Goal: Information Seeking & Learning: Learn about a topic

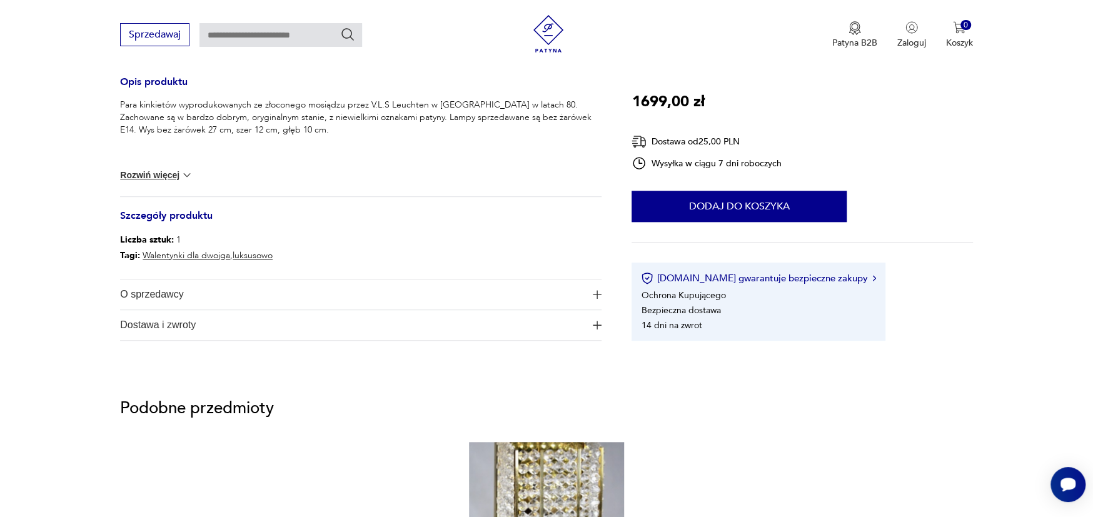
scroll to position [500, 0]
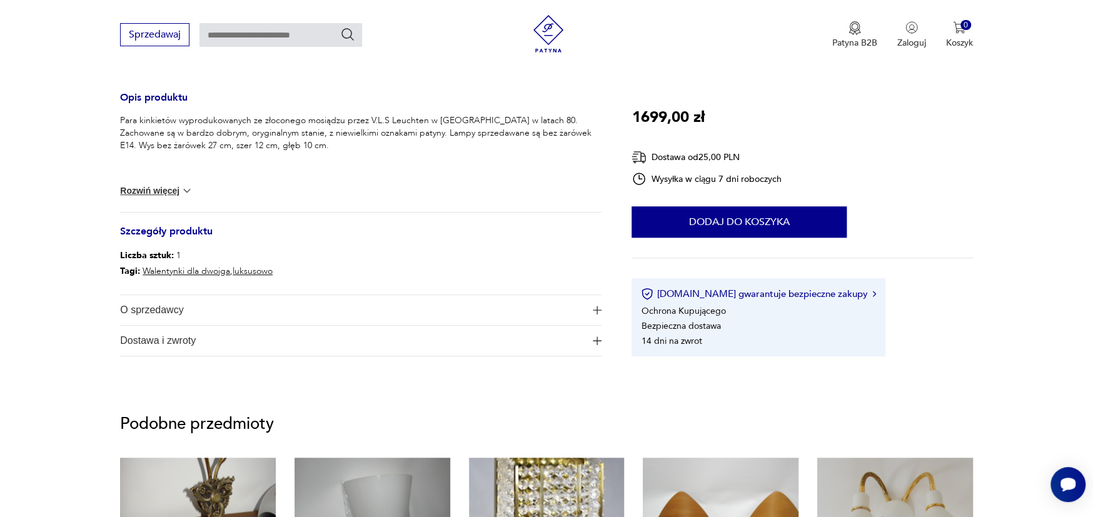
click at [164, 190] on button "Rozwiń więcej" at bounding box center [156, 191] width 73 height 13
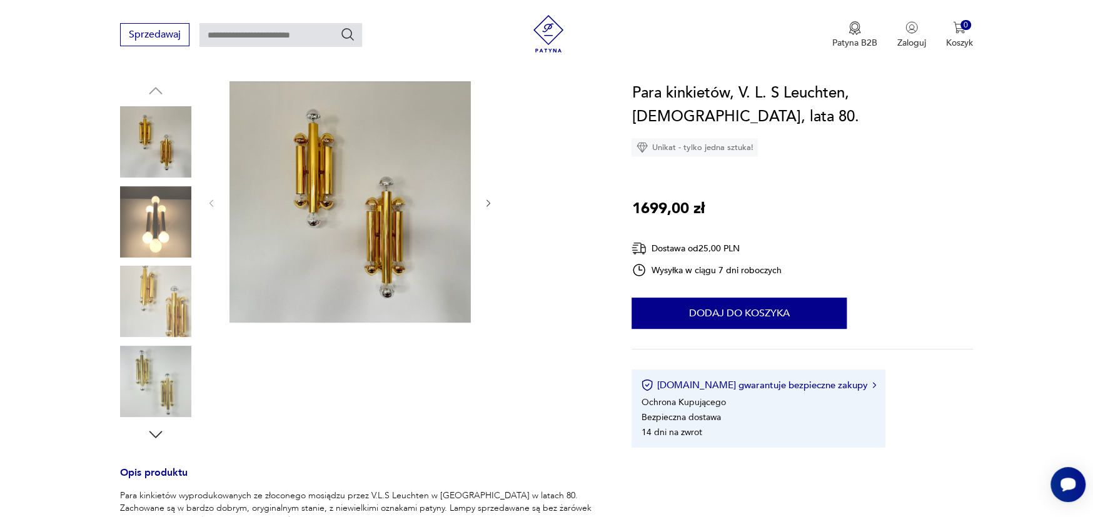
scroll to position [0, 0]
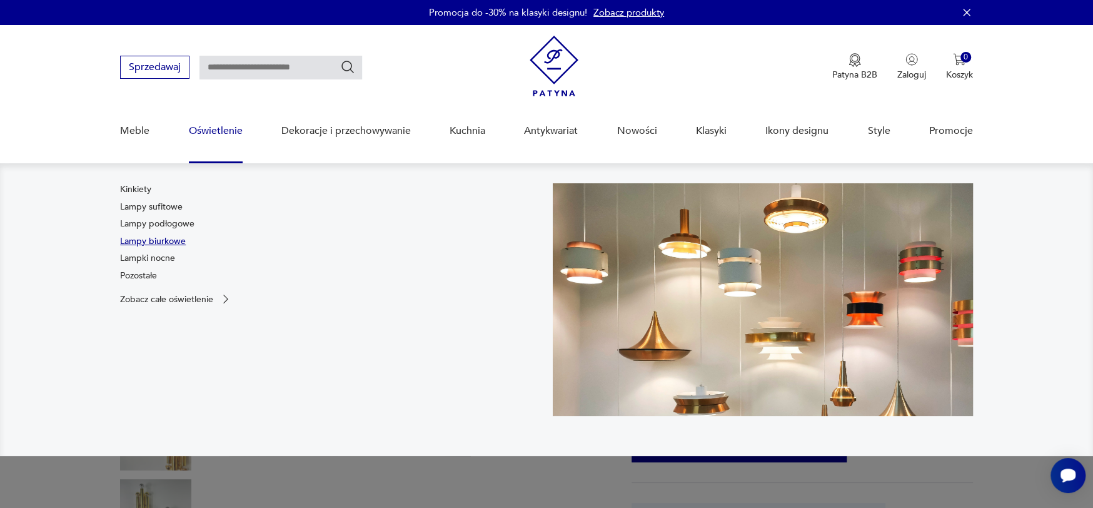
click at [145, 241] on link "Lampy biurkowe" at bounding box center [153, 241] width 66 height 13
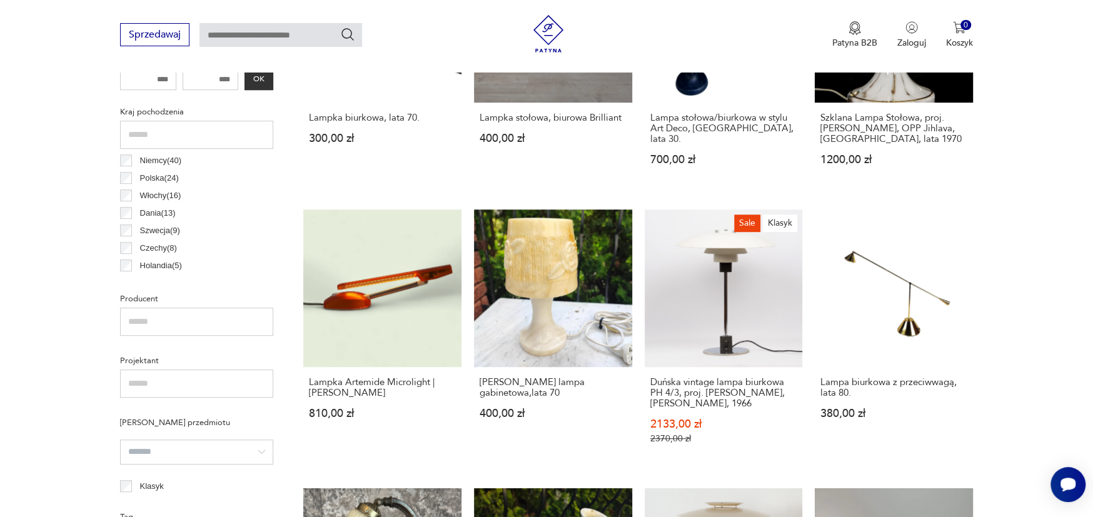
click at [215, 37] on input "text" at bounding box center [281, 35] width 163 height 24
click at [163, 38] on button "Sprzedawaj" at bounding box center [154, 34] width 69 height 23
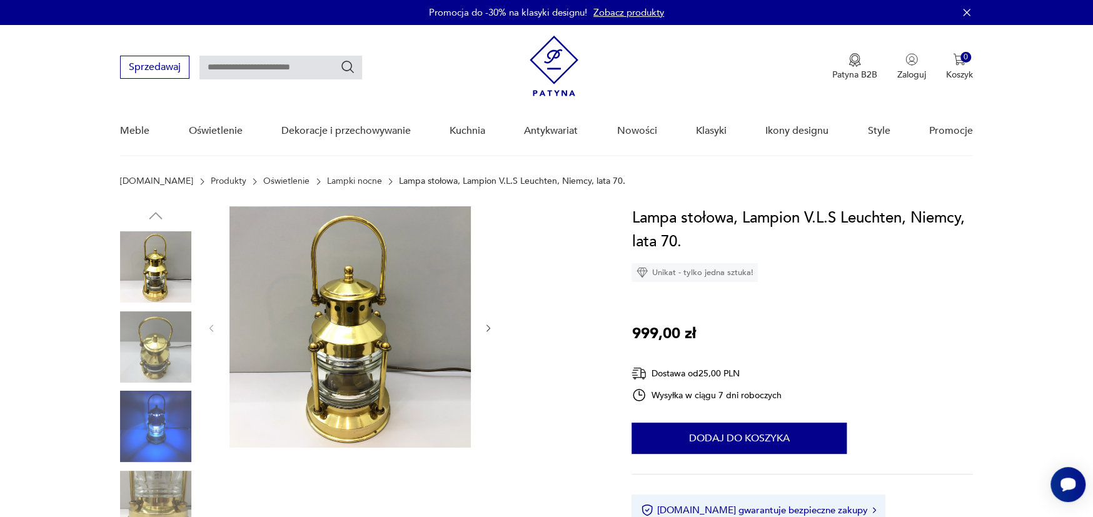
click at [263, 181] on link "Oświetlenie" at bounding box center [286, 181] width 46 height 10
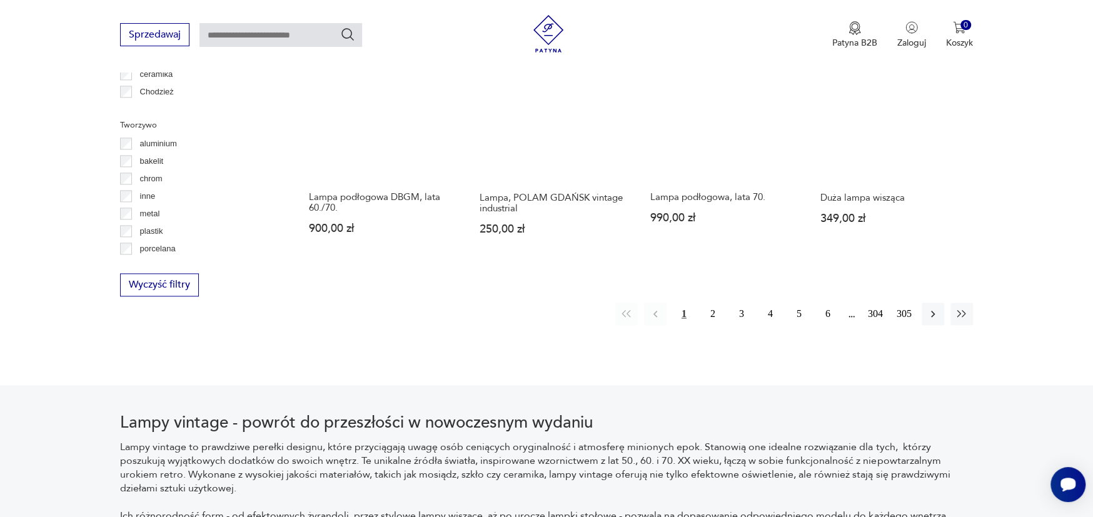
scroll to position [1269, 0]
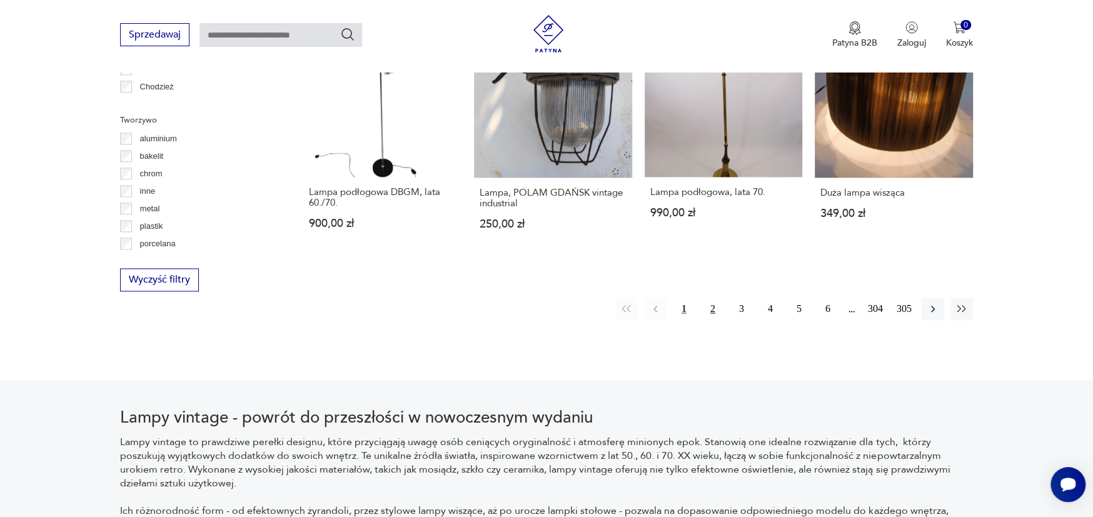
click at [712, 307] on button "2" at bounding box center [713, 309] width 23 height 23
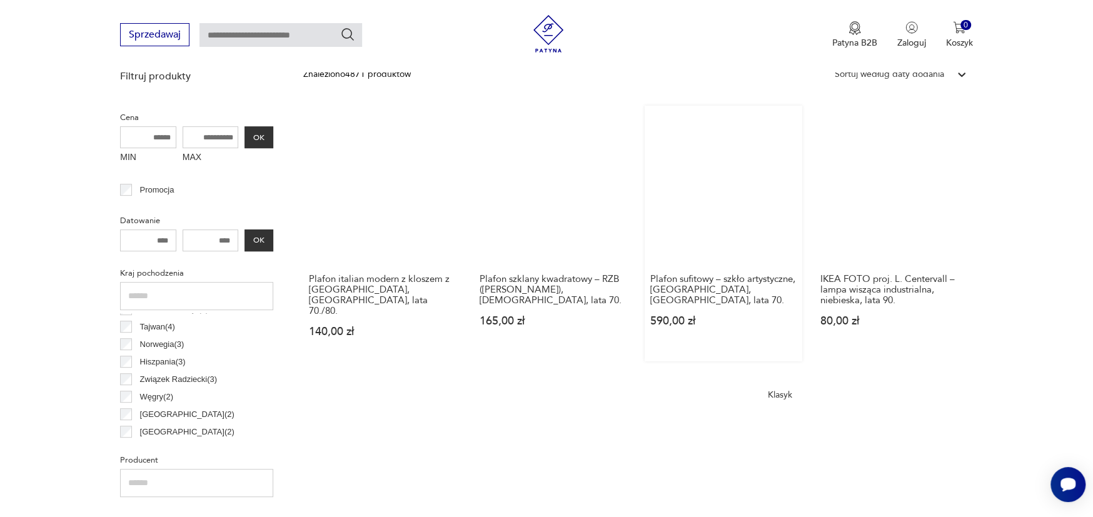
scroll to position [107, 0]
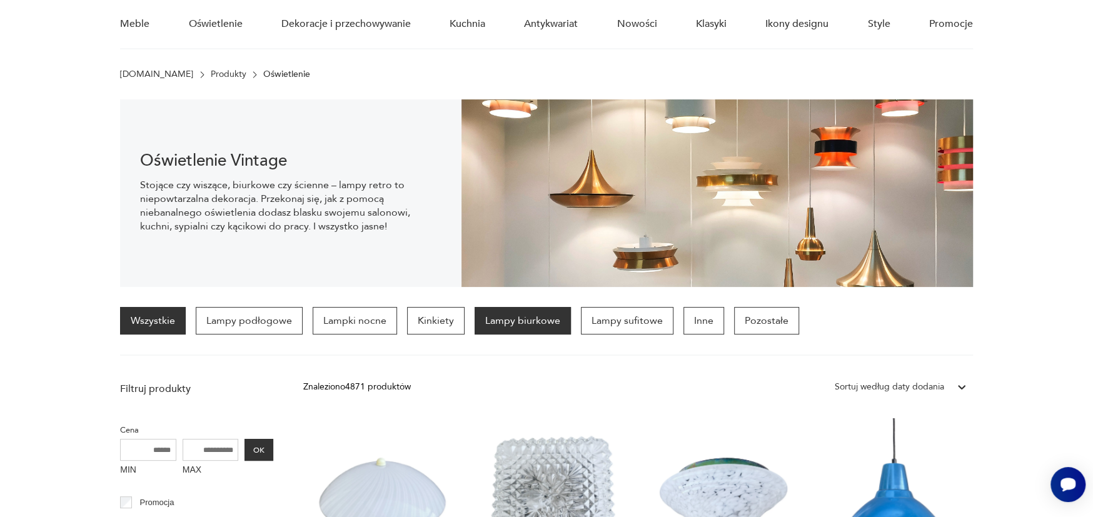
click at [521, 324] on p "Lampy biurkowe" at bounding box center [523, 321] width 96 height 28
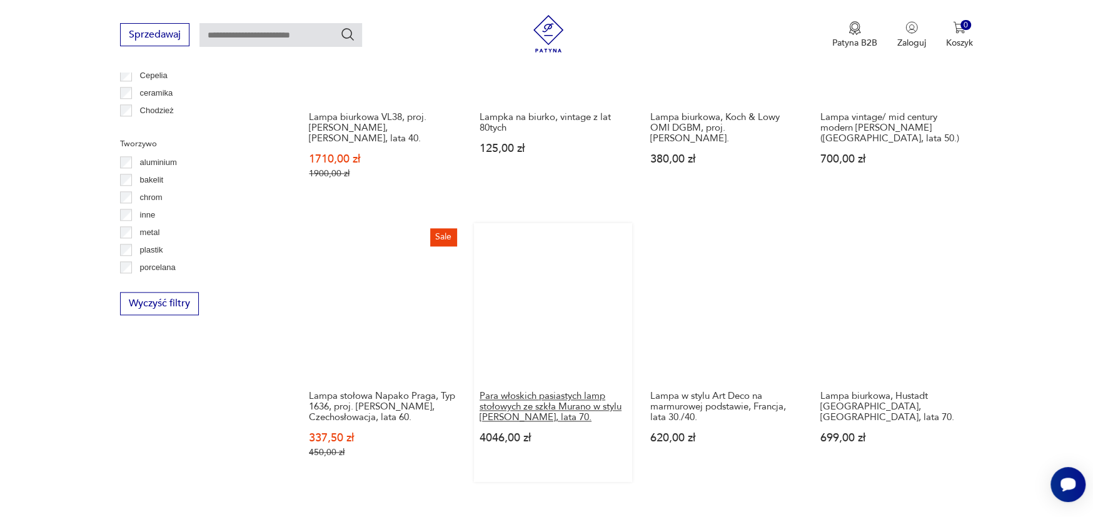
scroll to position [1358, 0]
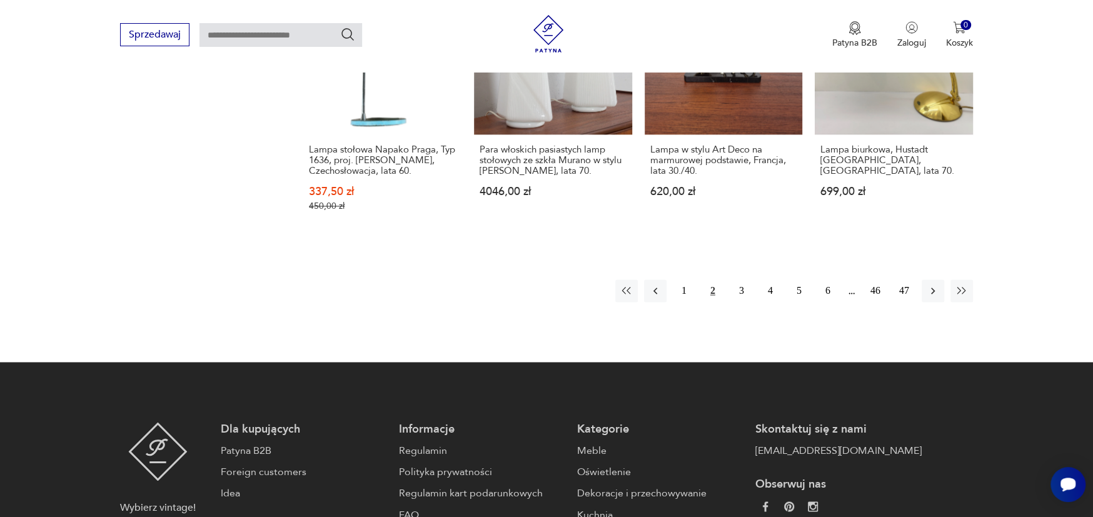
click at [852, 281] on div "1 2 3 4 5 6 46 47" at bounding box center [794, 291] width 358 height 23
click at [876, 280] on button "46" at bounding box center [875, 291] width 23 height 23
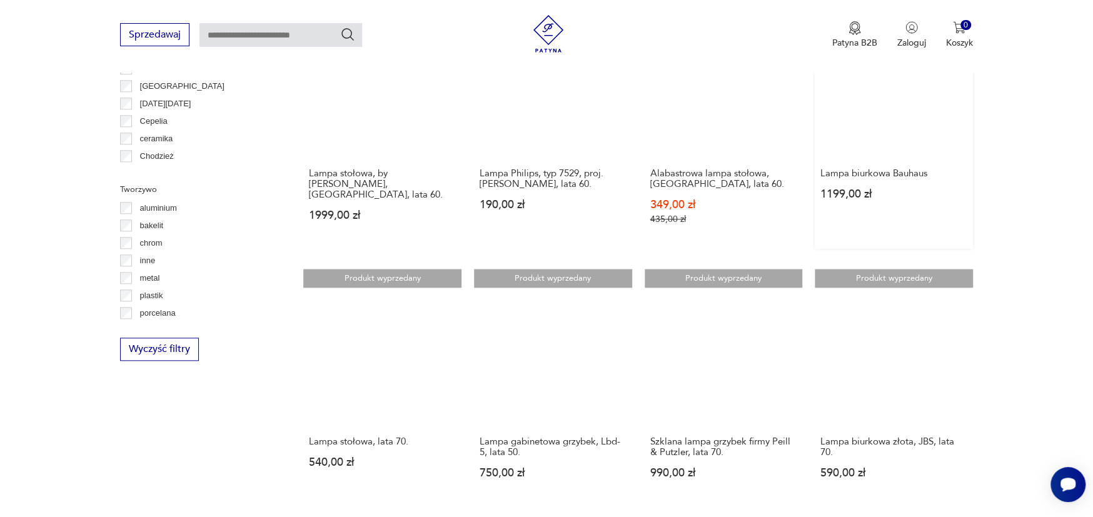
scroll to position [1107, 0]
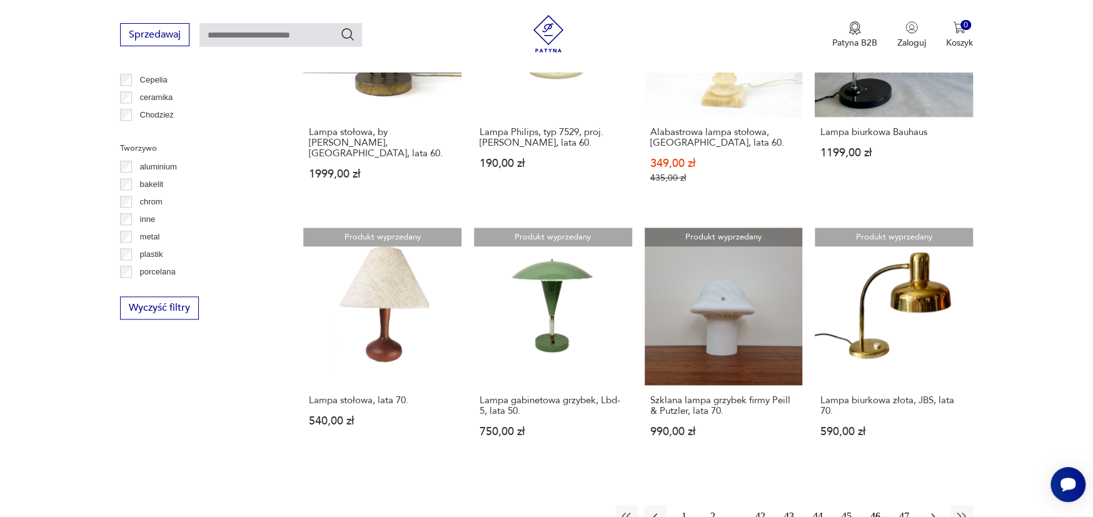
click at [935, 510] on icon "button" at bounding box center [933, 516] width 13 height 13
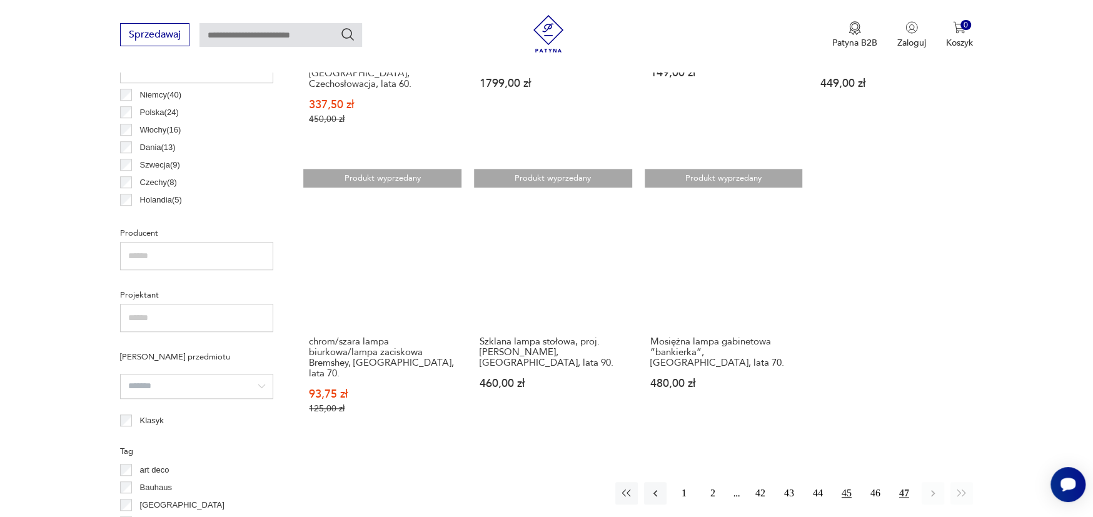
scroll to position [669, 0]
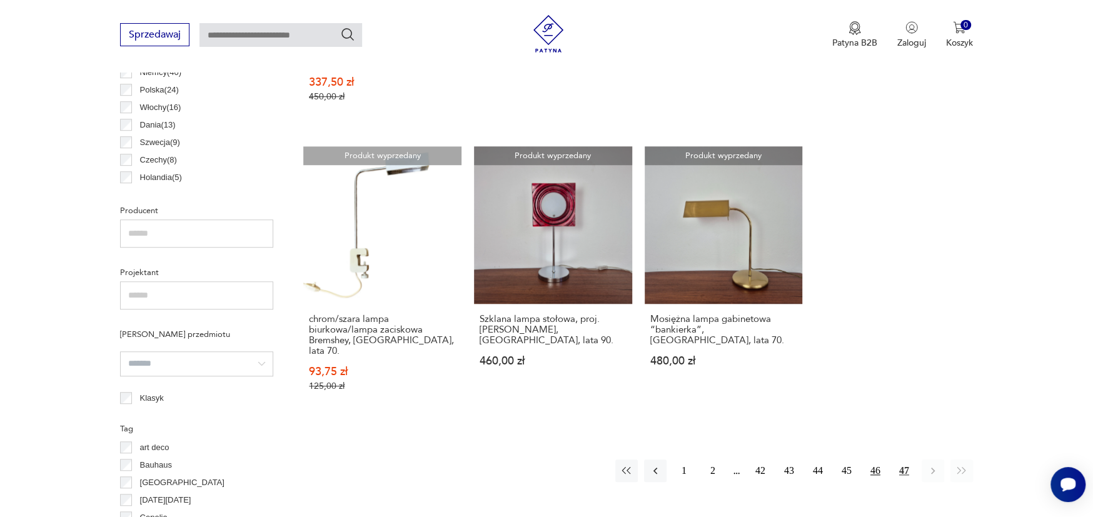
click at [875, 460] on button "46" at bounding box center [875, 471] width 23 height 23
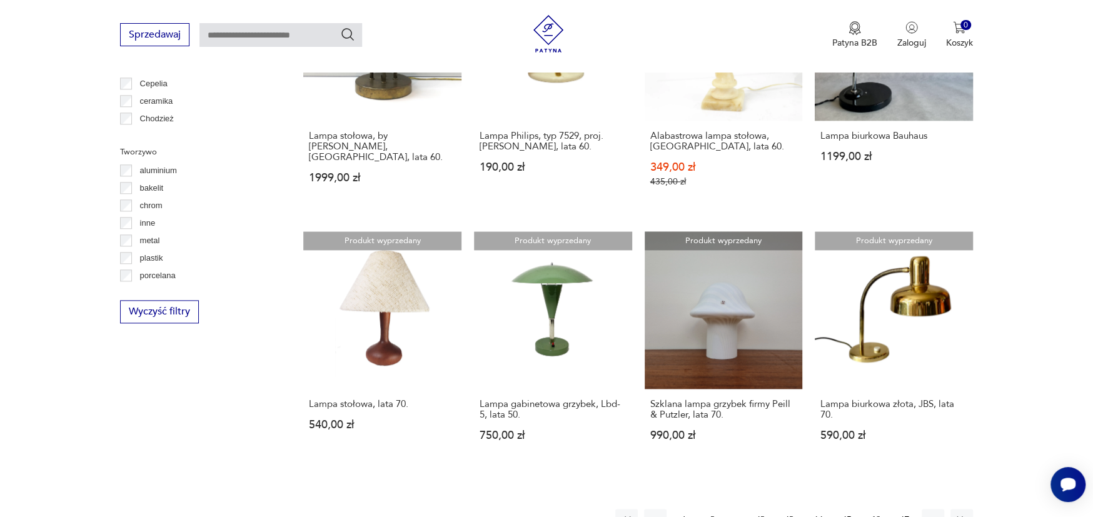
scroll to position [1108, 0]
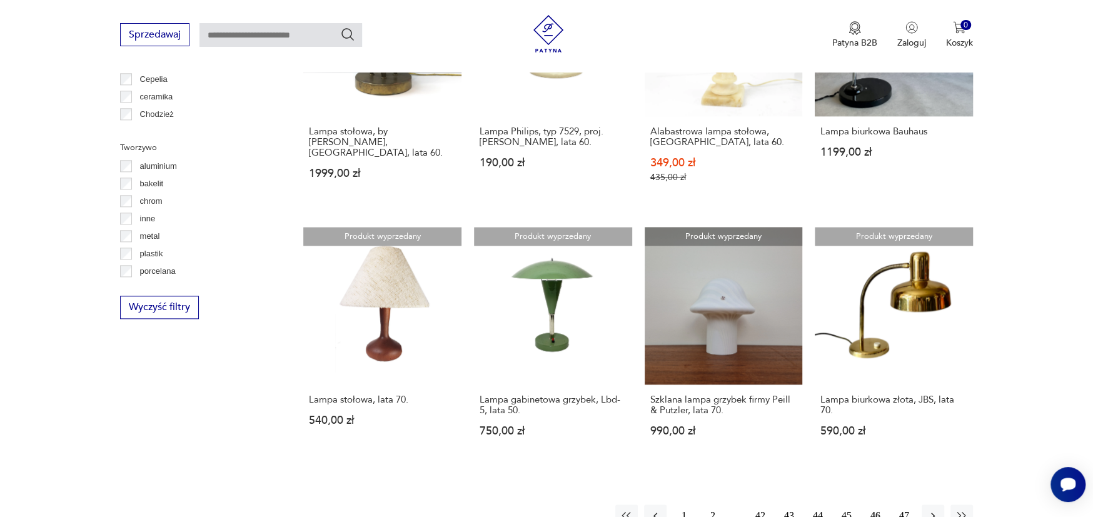
click at [847, 505] on button "45" at bounding box center [847, 516] width 23 height 23
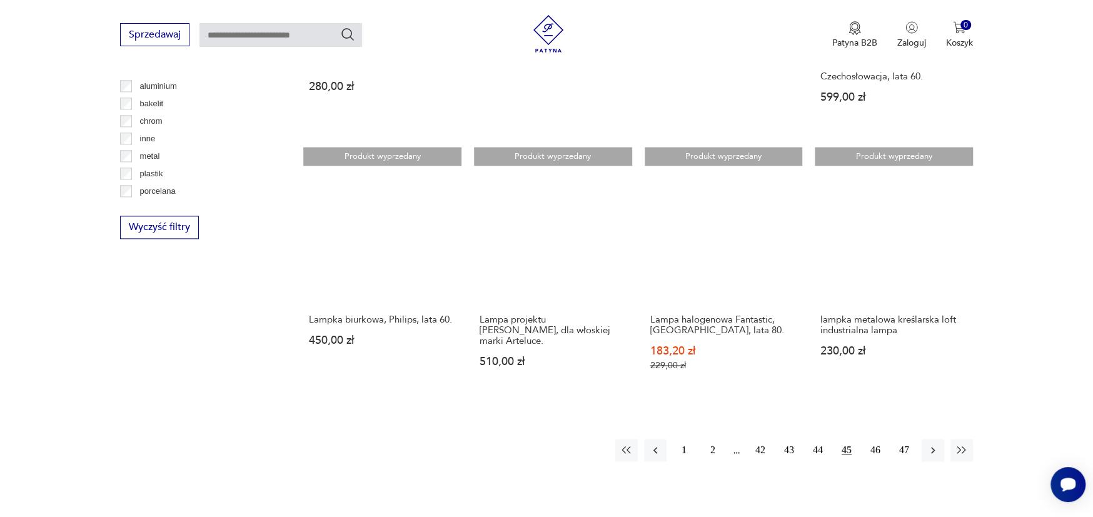
scroll to position [1358, 0]
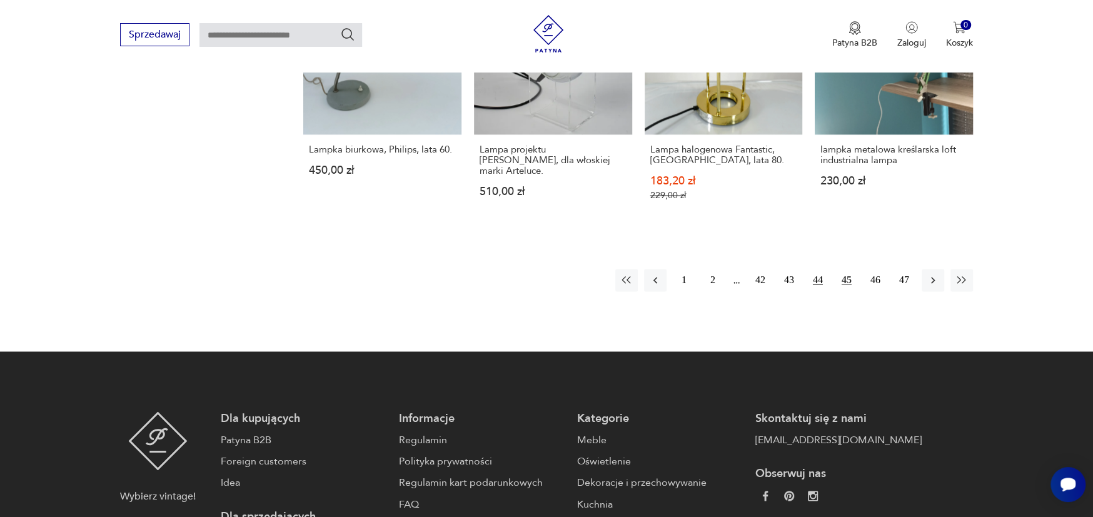
click at [820, 269] on button "44" at bounding box center [818, 280] width 23 height 23
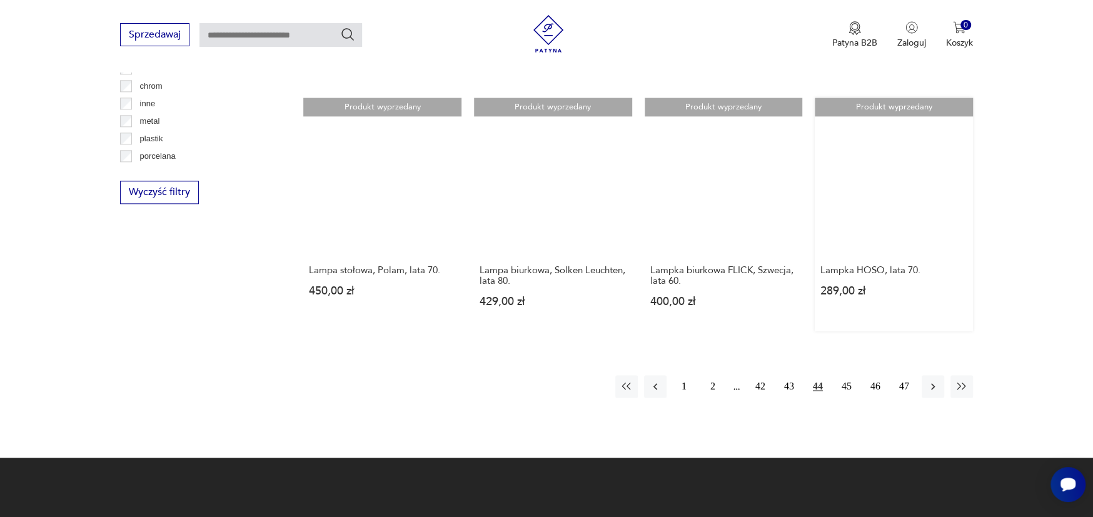
scroll to position [1232, 0]
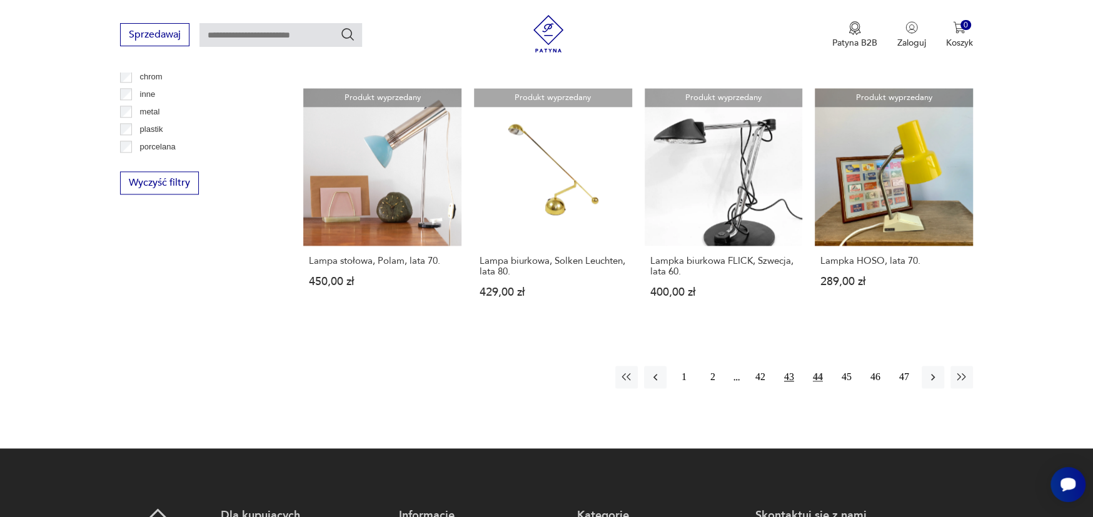
click at [788, 366] on button "43" at bounding box center [789, 377] width 23 height 23
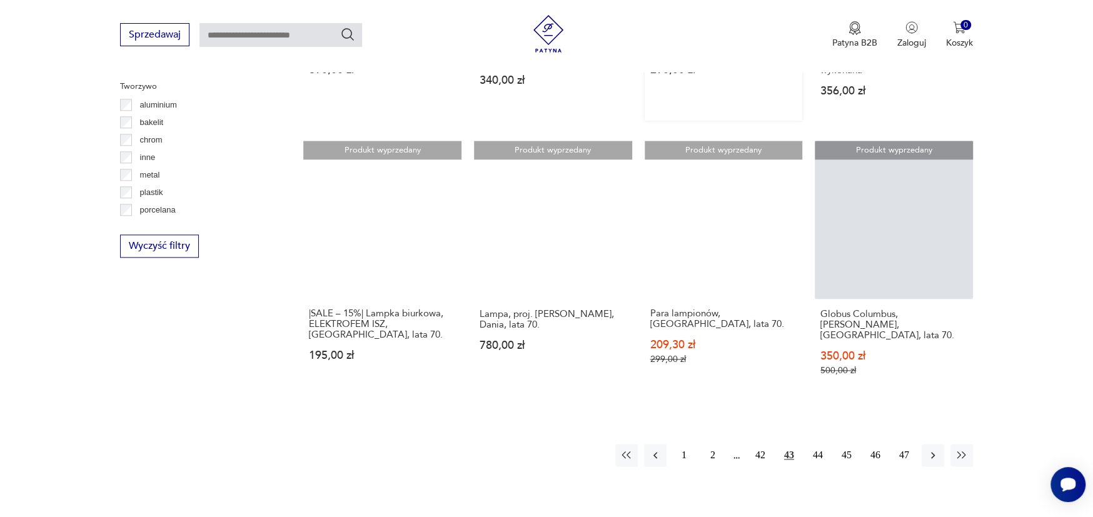
scroll to position [1170, 0]
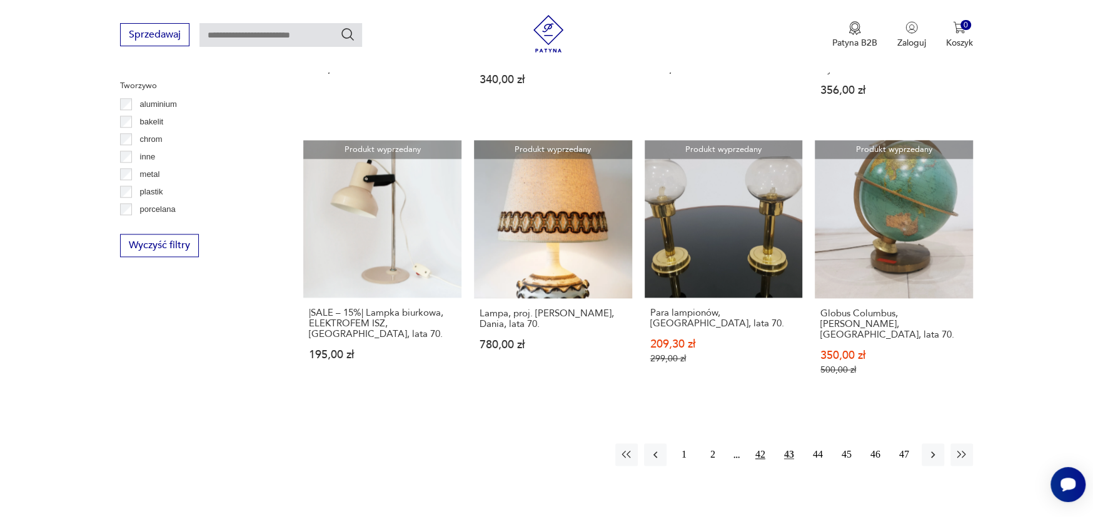
click at [762, 443] on button "42" at bounding box center [760, 454] width 23 height 23
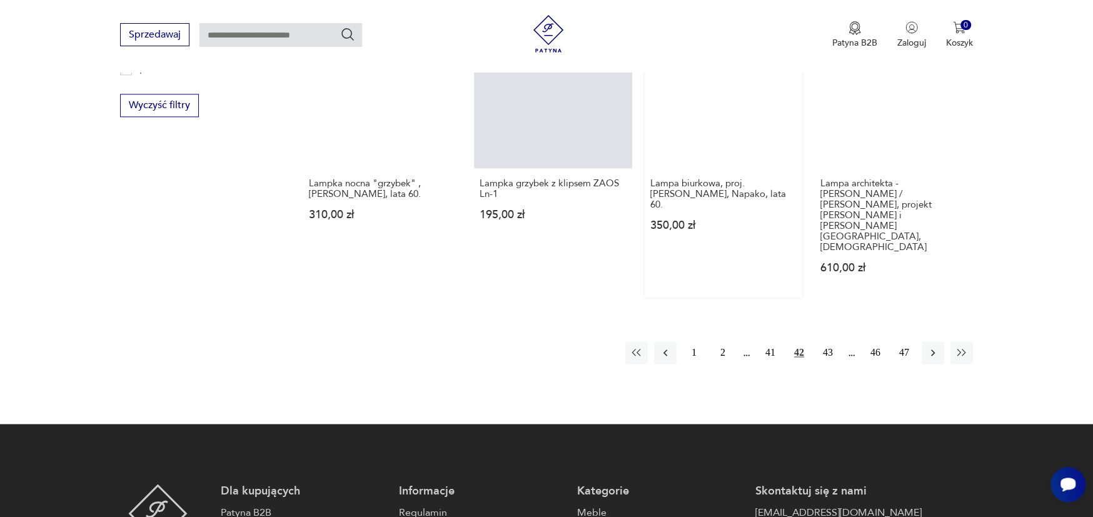
scroll to position [1357, 0]
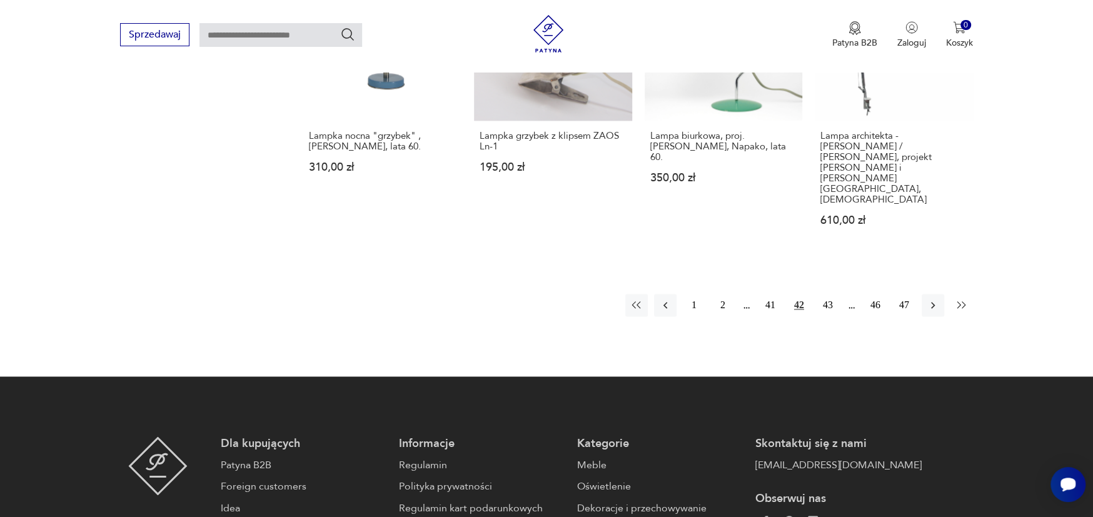
click at [959, 301] on icon "button" at bounding box center [961, 304] width 9 height 7
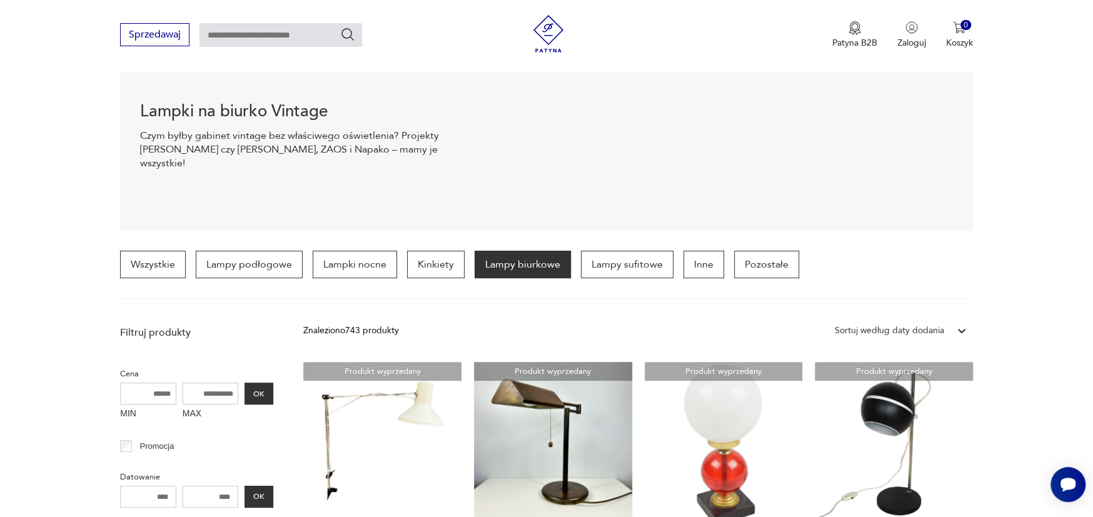
scroll to position [43, 0]
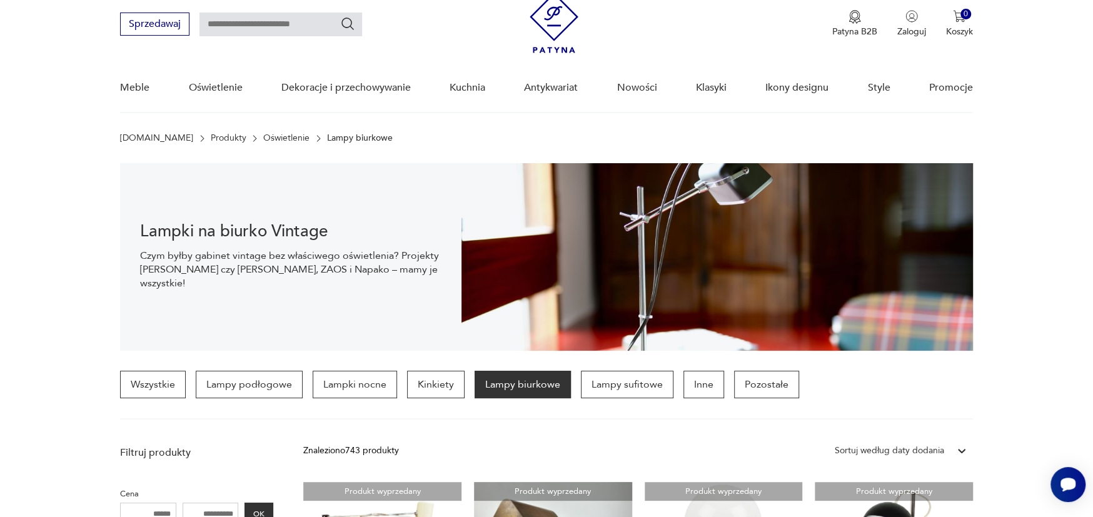
click at [514, 383] on p "Lampy biurkowe" at bounding box center [523, 385] width 96 height 28
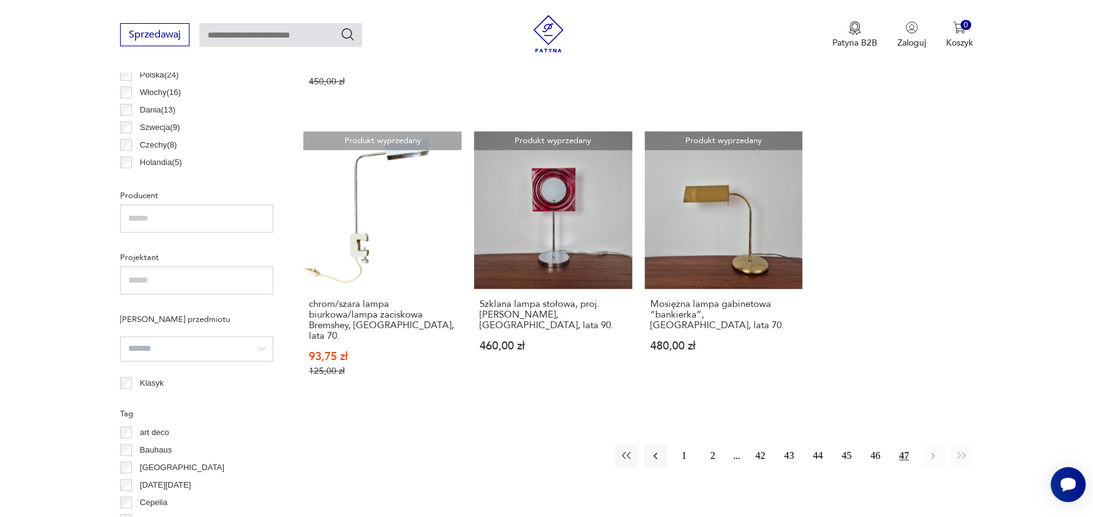
scroll to position [794, 0]
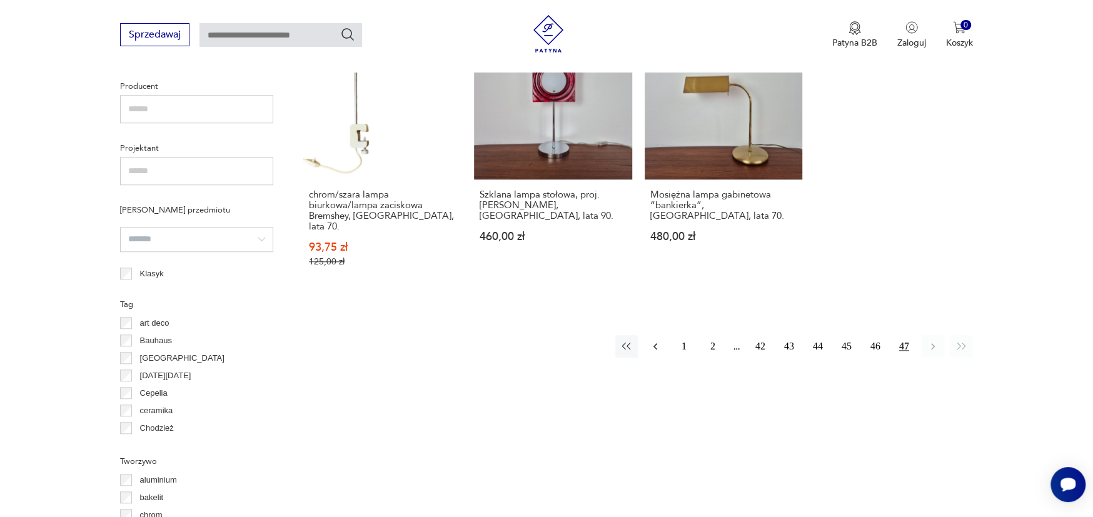
click at [660, 340] on icon "button" at bounding box center [655, 346] width 13 height 13
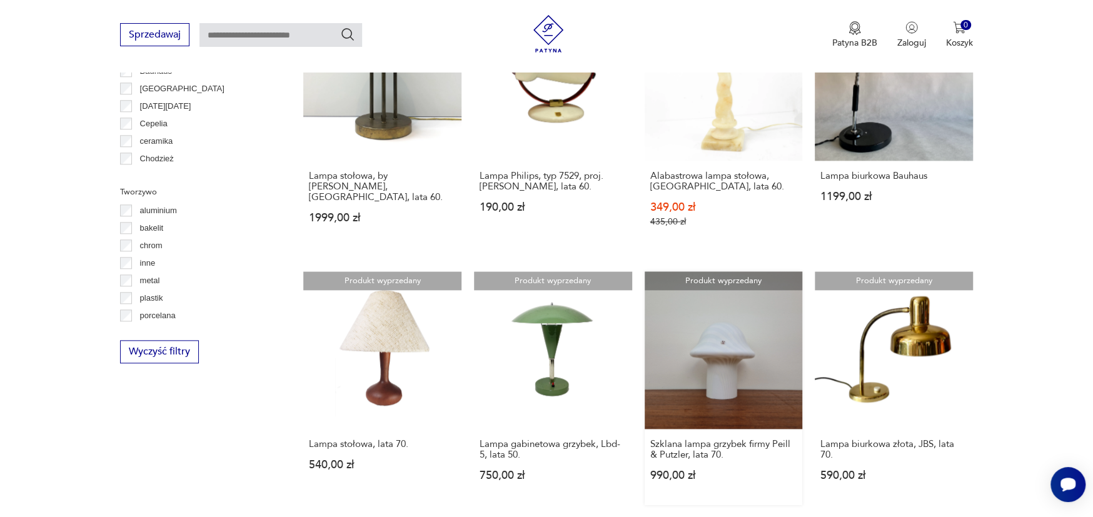
scroll to position [1108, 0]
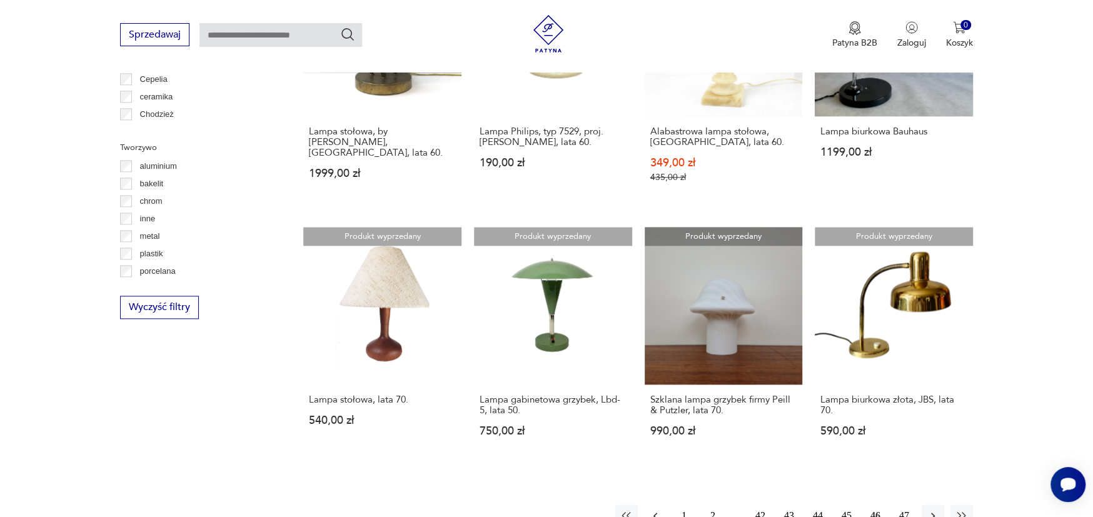
click at [655, 513] on icon "button" at bounding box center [655, 516] width 4 height 7
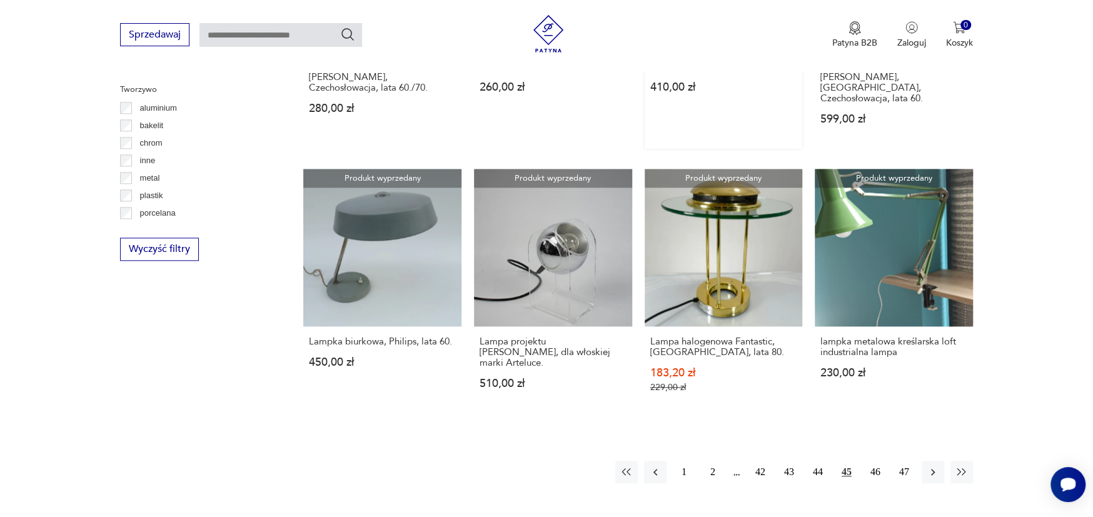
scroll to position [1295, 0]
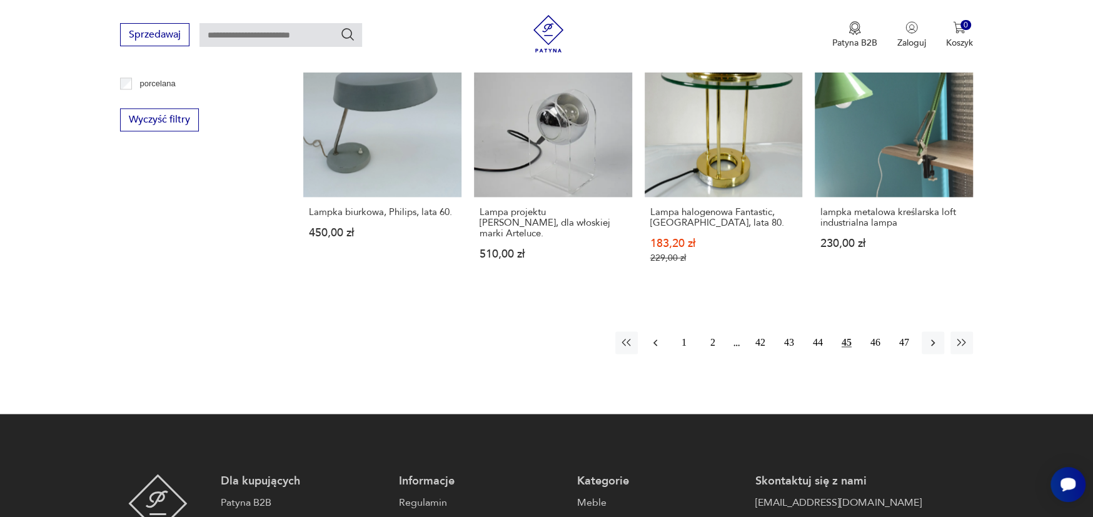
click at [658, 336] on icon "button" at bounding box center [655, 342] width 13 height 13
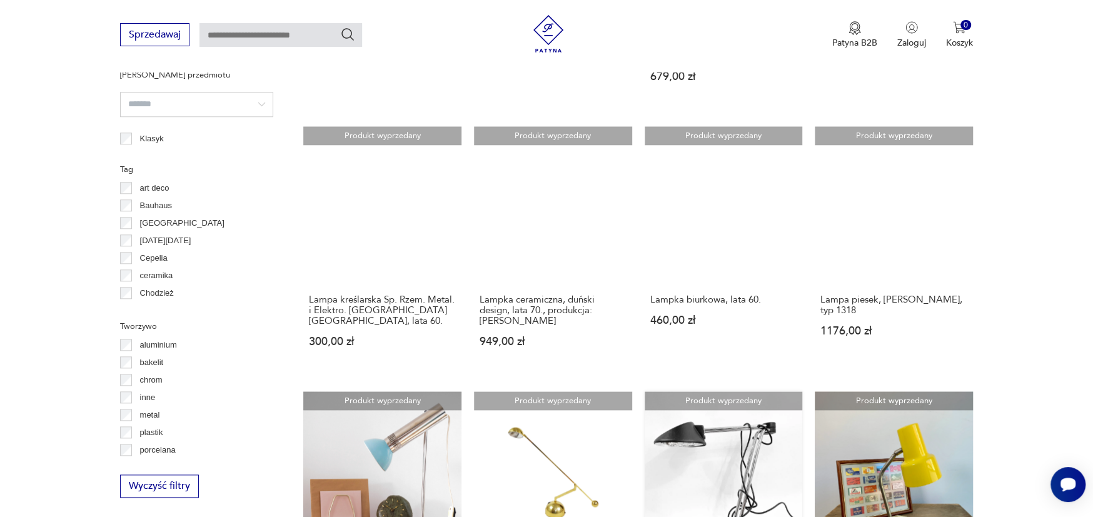
scroll to position [1170, 0]
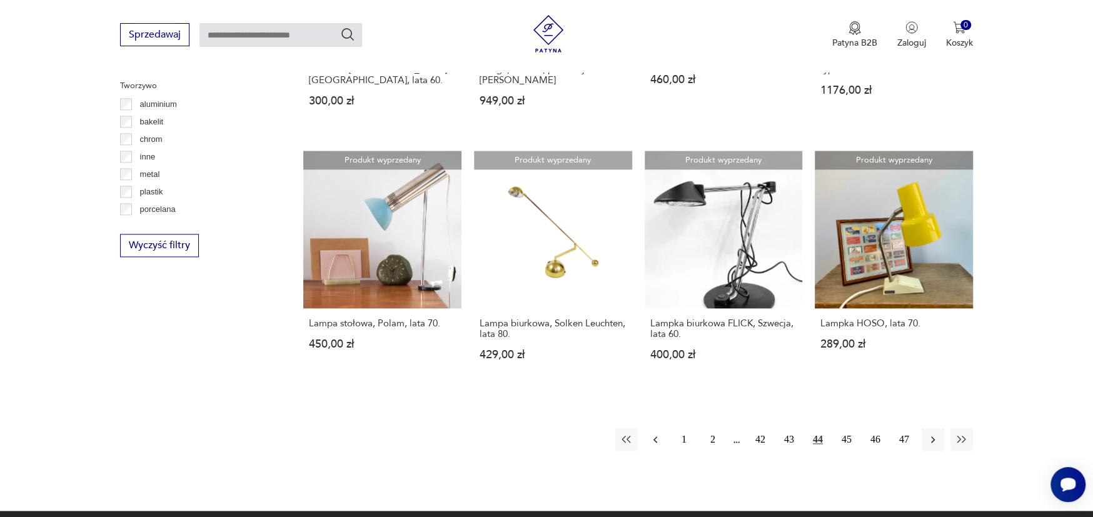
click at [660, 433] on icon "button" at bounding box center [655, 439] width 13 height 13
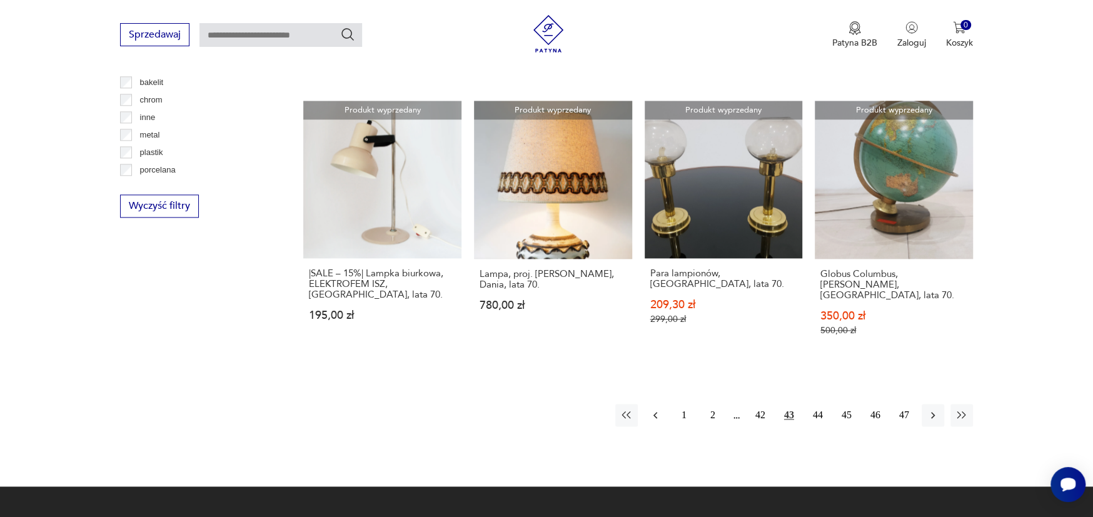
scroll to position [1232, 0]
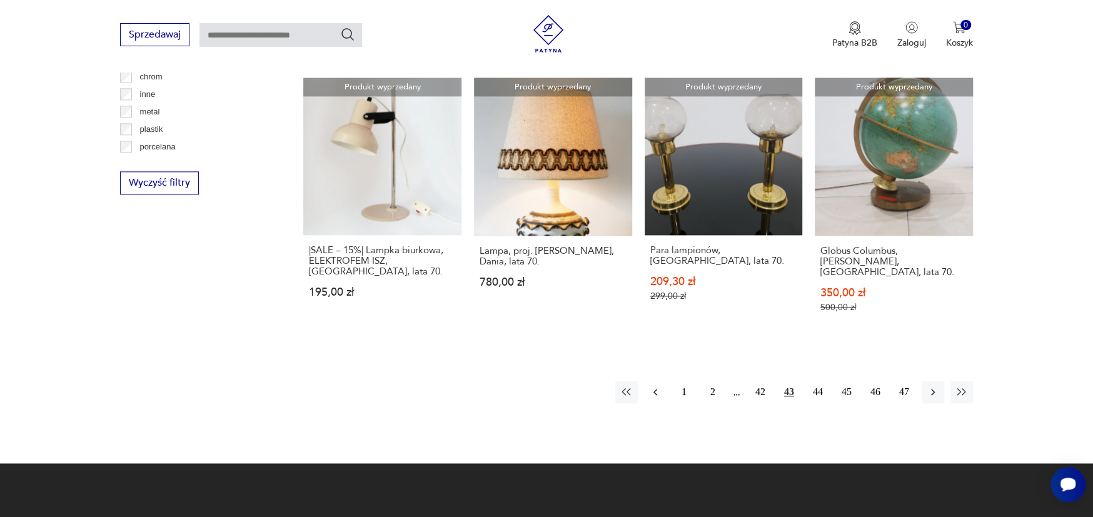
click at [654, 386] on icon "button" at bounding box center [655, 392] width 13 height 13
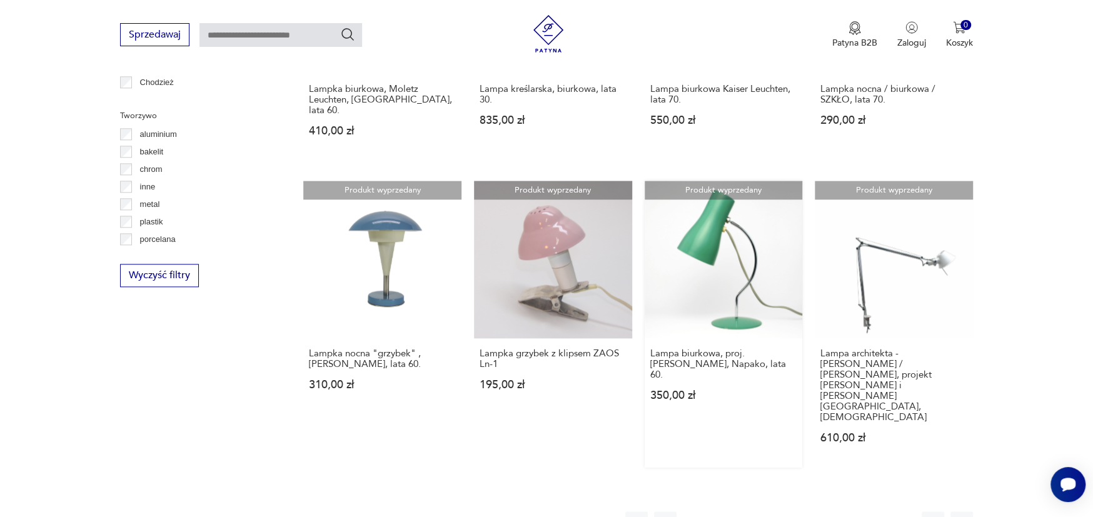
scroll to position [1170, 0]
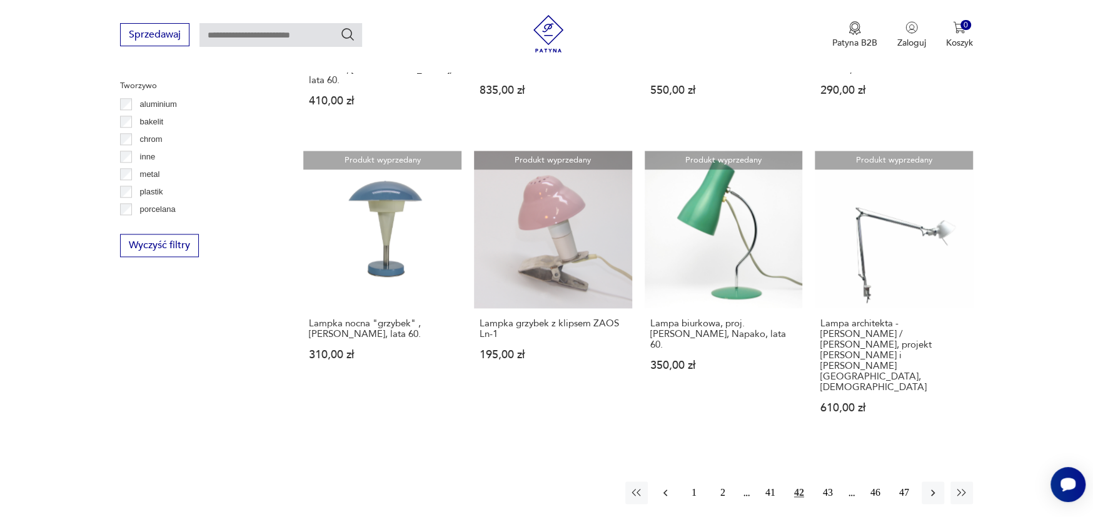
click at [665, 487] on icon "button" at bounding box center [665, 493] width 13 height 13
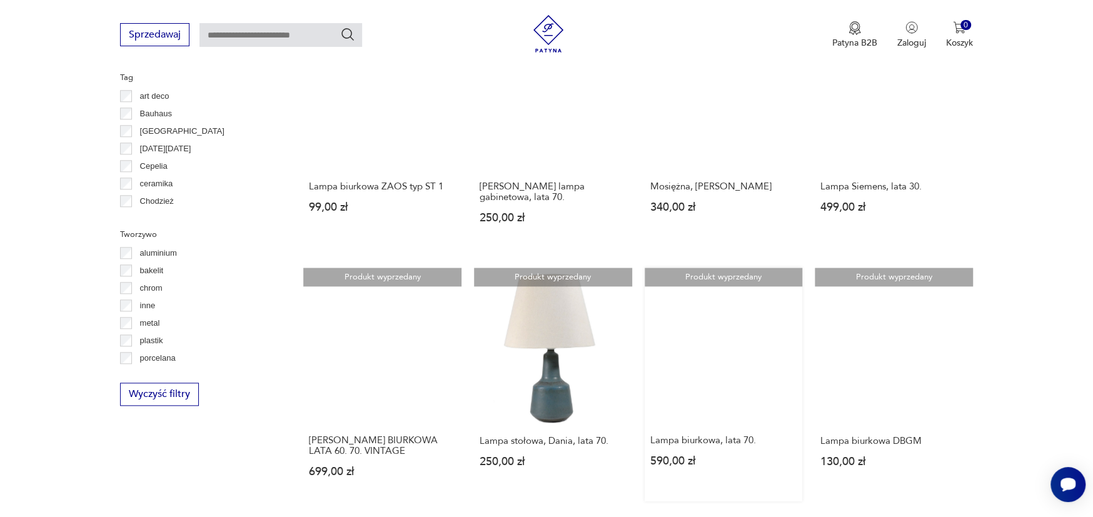
scroll to position [1107, 0]
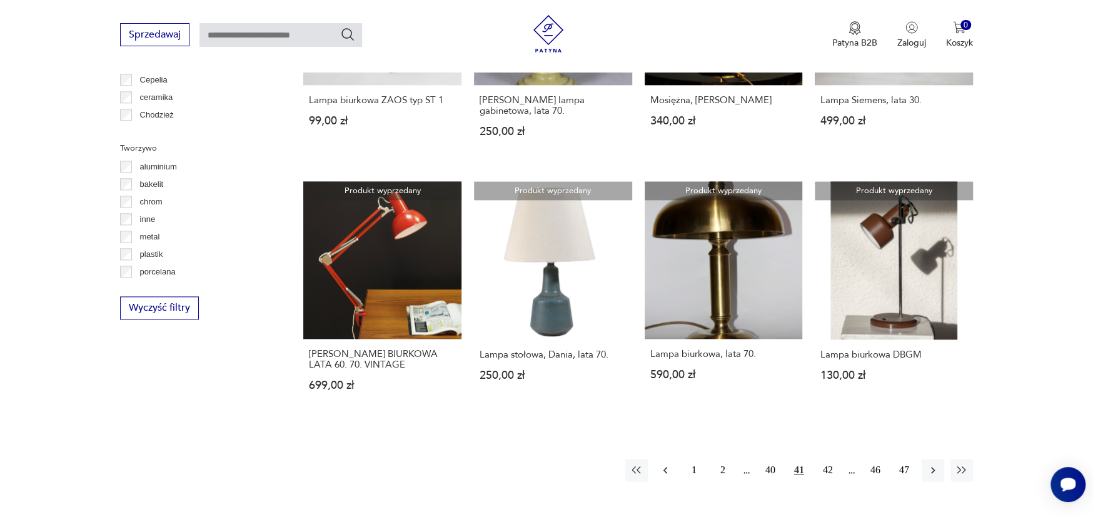
click at [666, 464] on icon "button" at bounding box center [665, 470] width 13 height 13
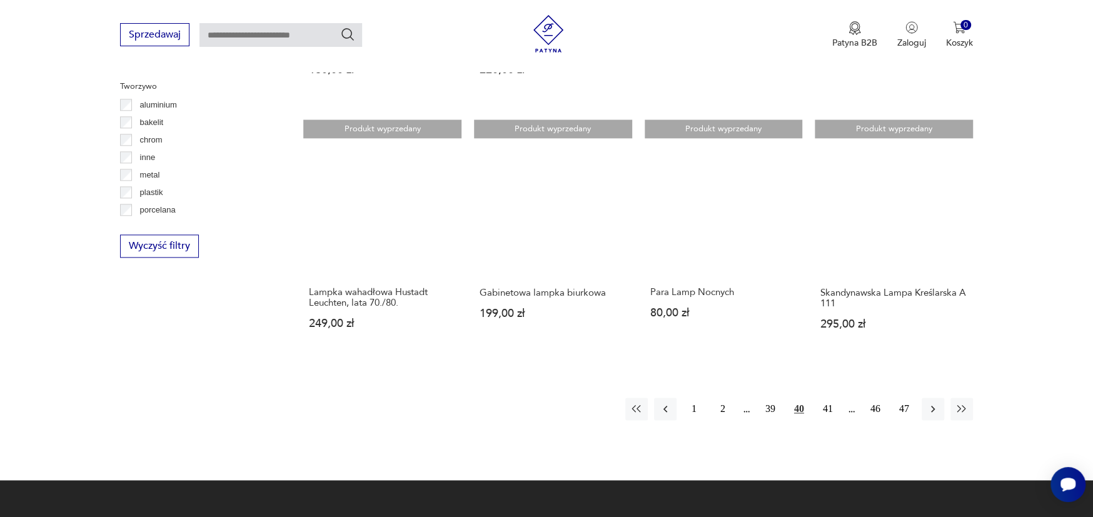
scroll to position [1170, 0]
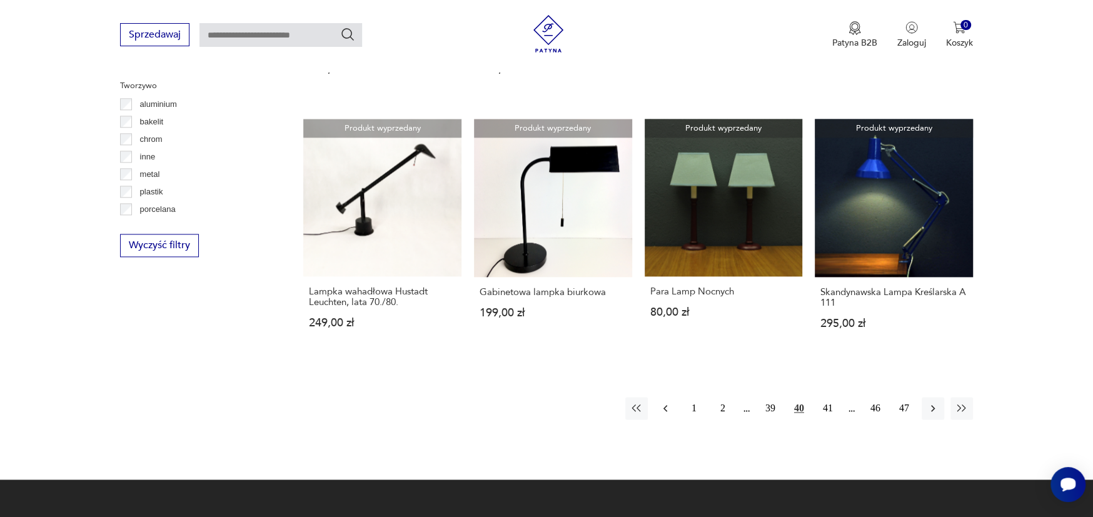
click at [666, 409] on icon "button" at bounding box center [665, 408] width 4 height 7
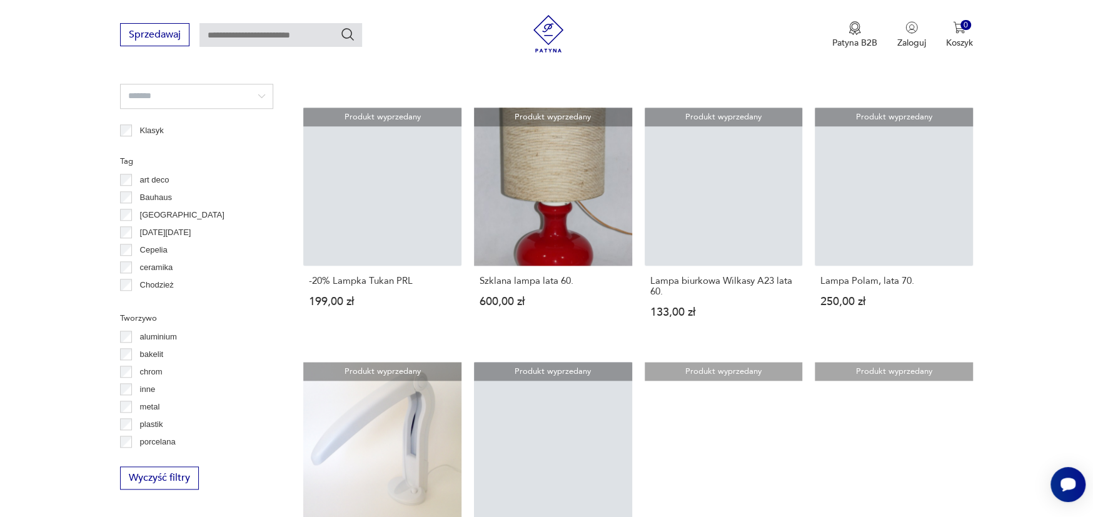
scroll to position [1107, 0]
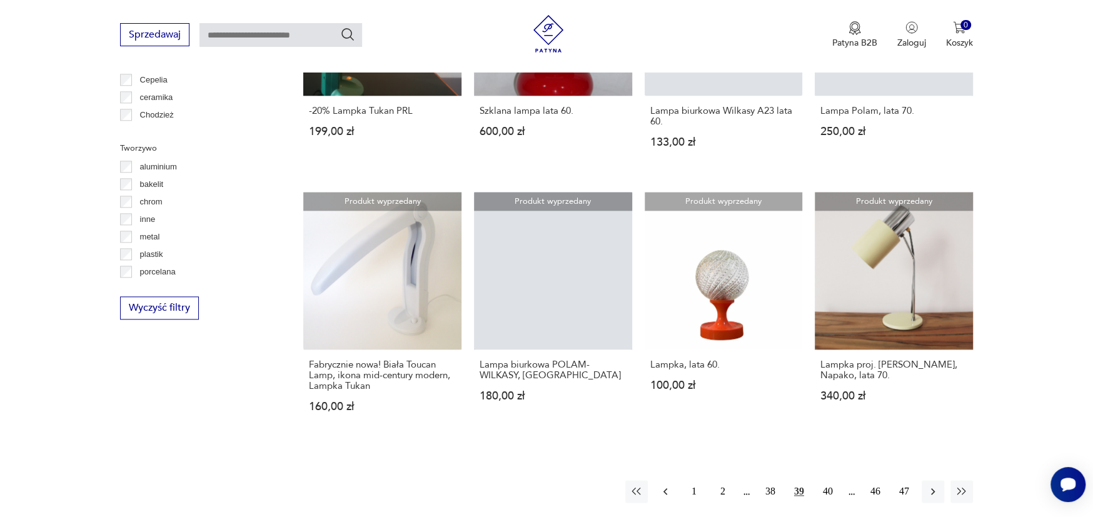
click at [672, 480] on button "button" at bounding box center [665, 491] width 23 height 23
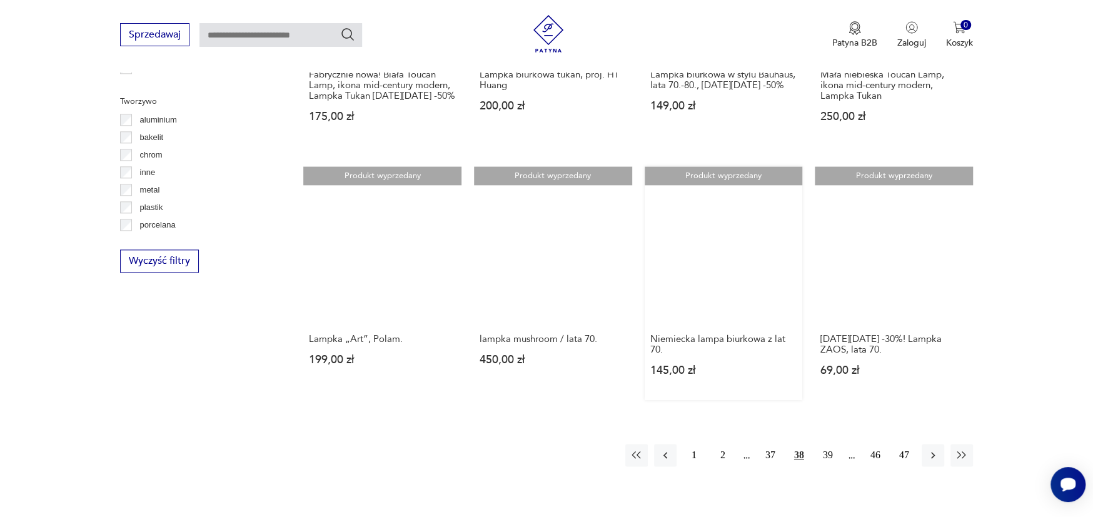
scroll to position [1170, 0]
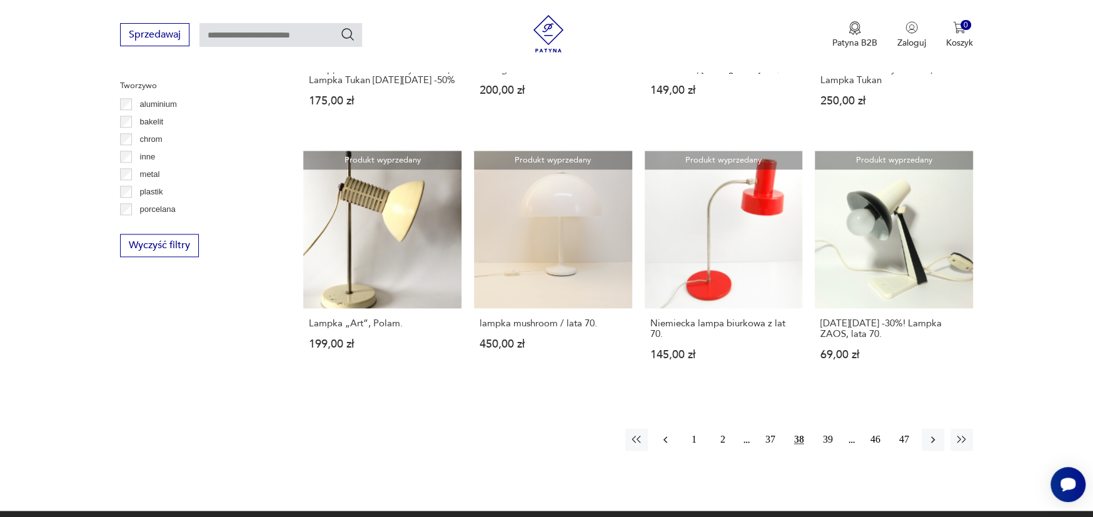
drag, startPoint x: 660, startPoint y: 448, endPoint x: 671, endPoint y: 448, distance: 10.7
click at [671, 446] on icon "button" at bounding box center [665, 439] width 13 height 13
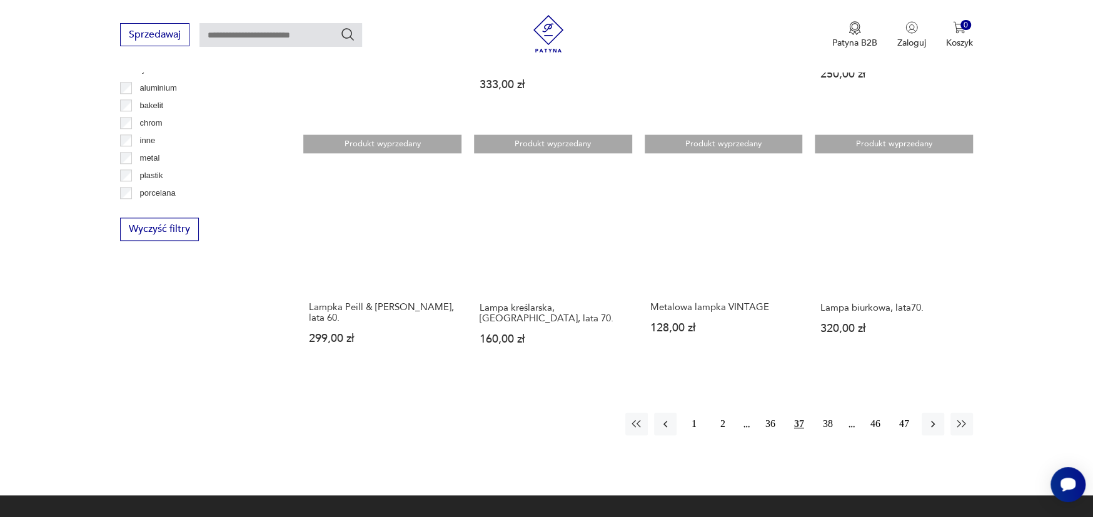
scroll to position [1357, 0]
